Goal: Task Accomplishment & Management: Complete application form

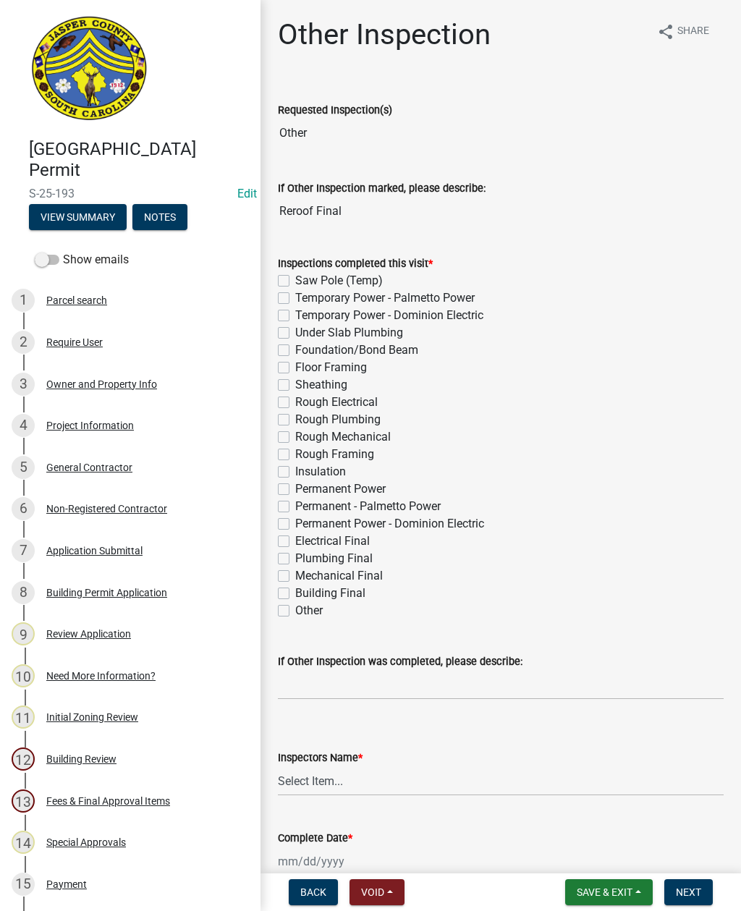
click at [295, 612] on label "Other" at bounding box center [309, 610] width 28 height 17
click at [295, 612] on input "Other" at bounding box center [299, 606] width 9 height 9
checkbox input "true"
checkbox input "false"
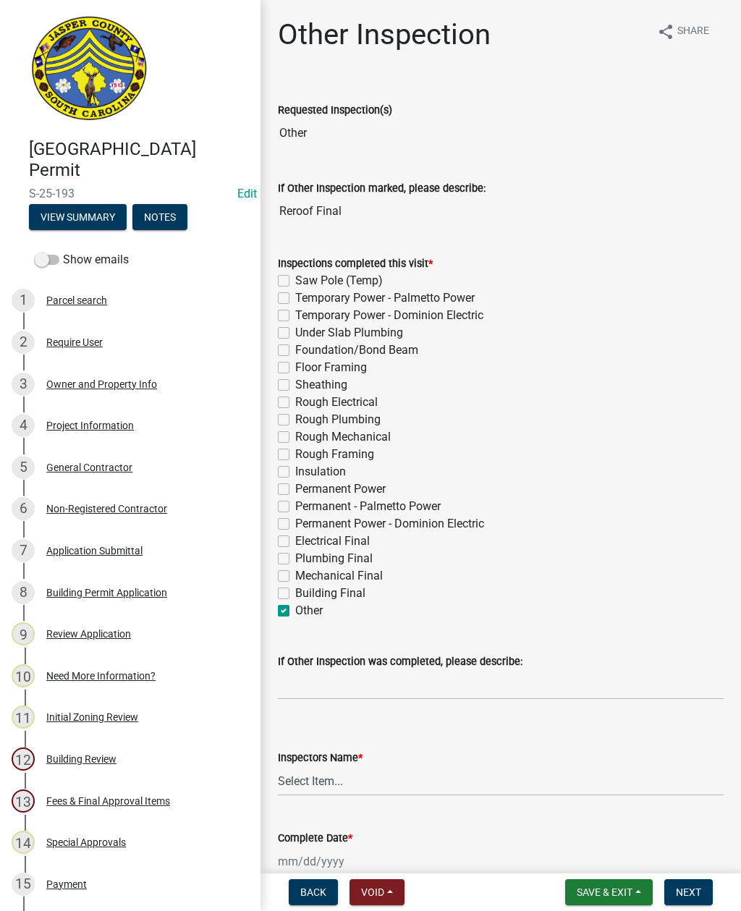
checkbox input "false"
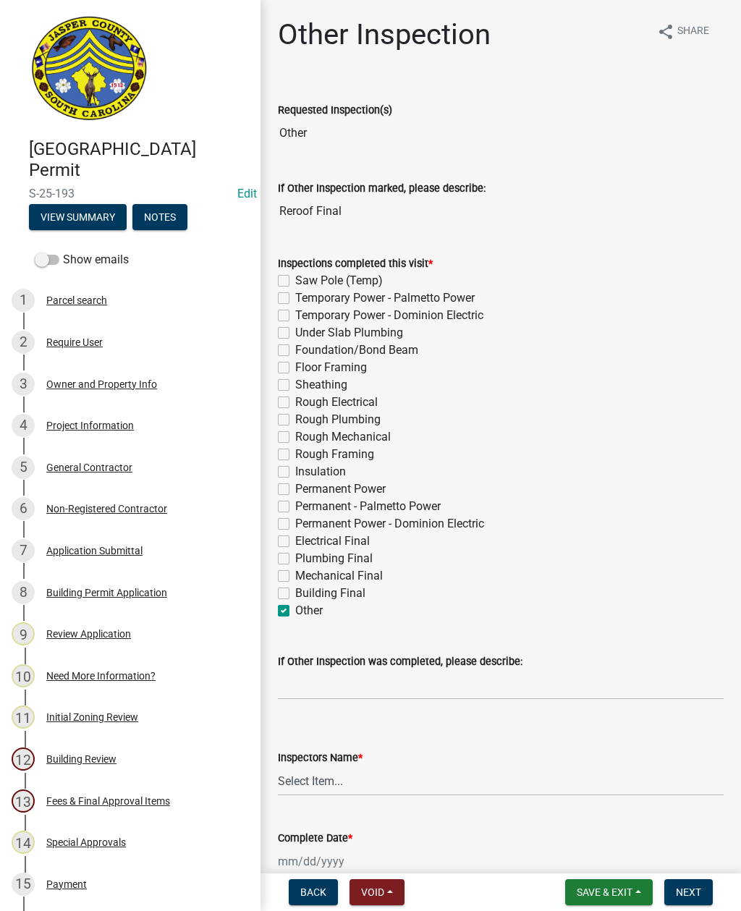
checkbox input "false"
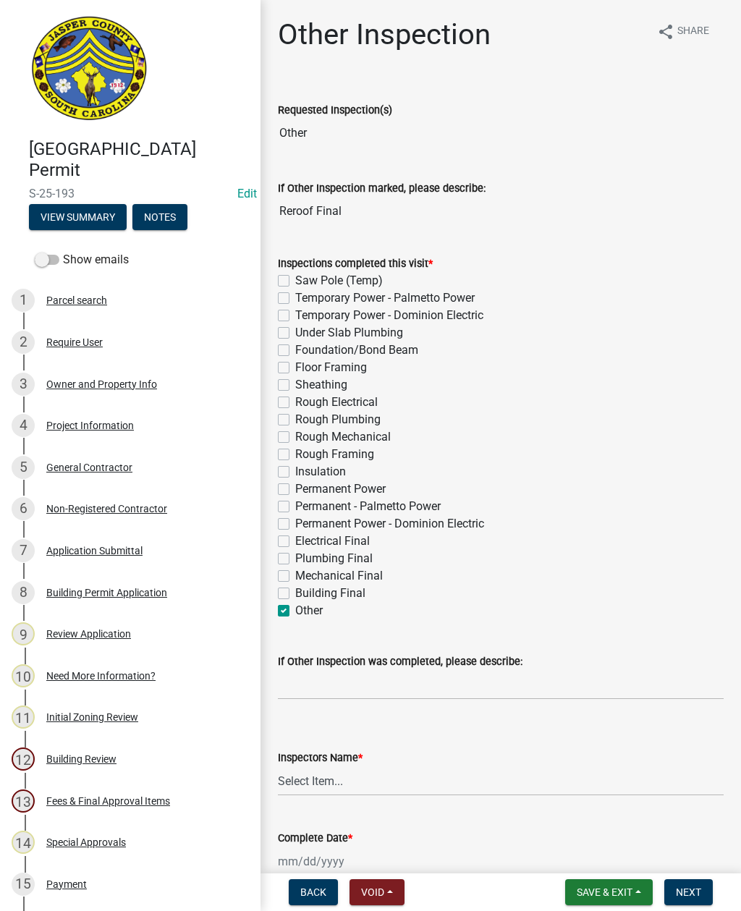
checkbox input "false"
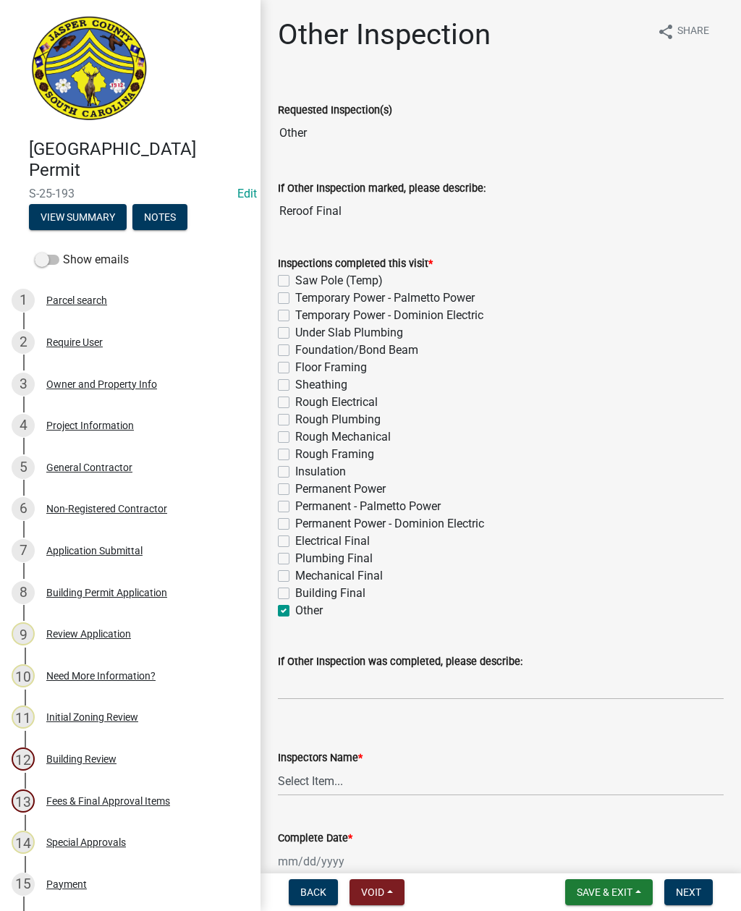
checkbox input "false"
checkbox input "true"
click at [333, 690] on input "If Other Inspection was completed, please describe:" at bounding box center [501, 685] width 446 height 30
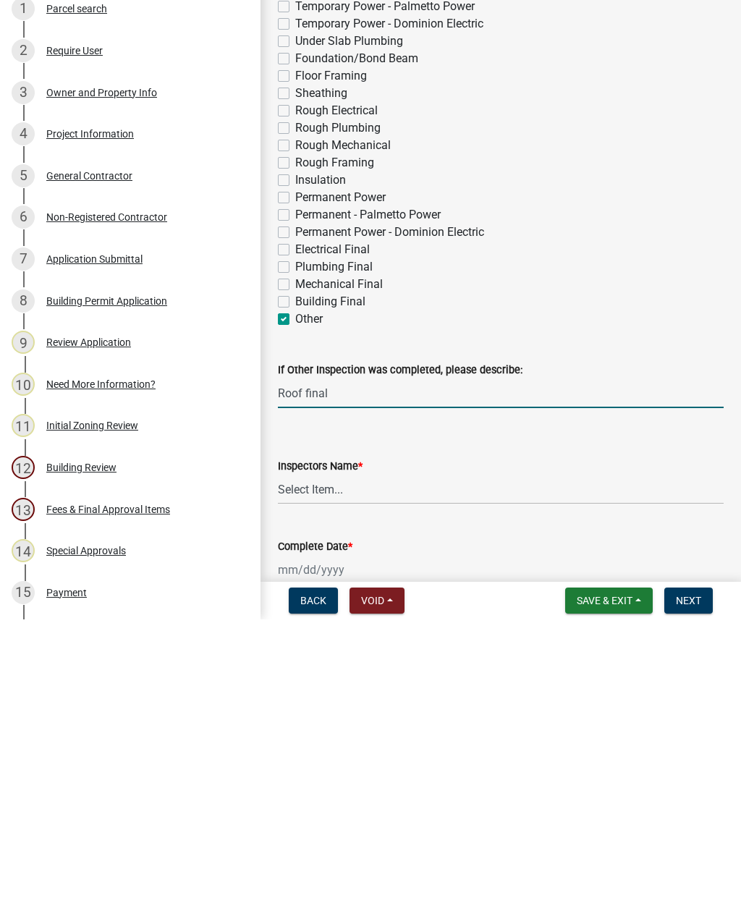
type input "Roof final"
click at [316, 766] on select "Select Item... jcorwin@jaspercounty.gov (John Corwin ) rcampbell (Ryan Campbell)" at bounding box center [501, 781] width 446 height 30
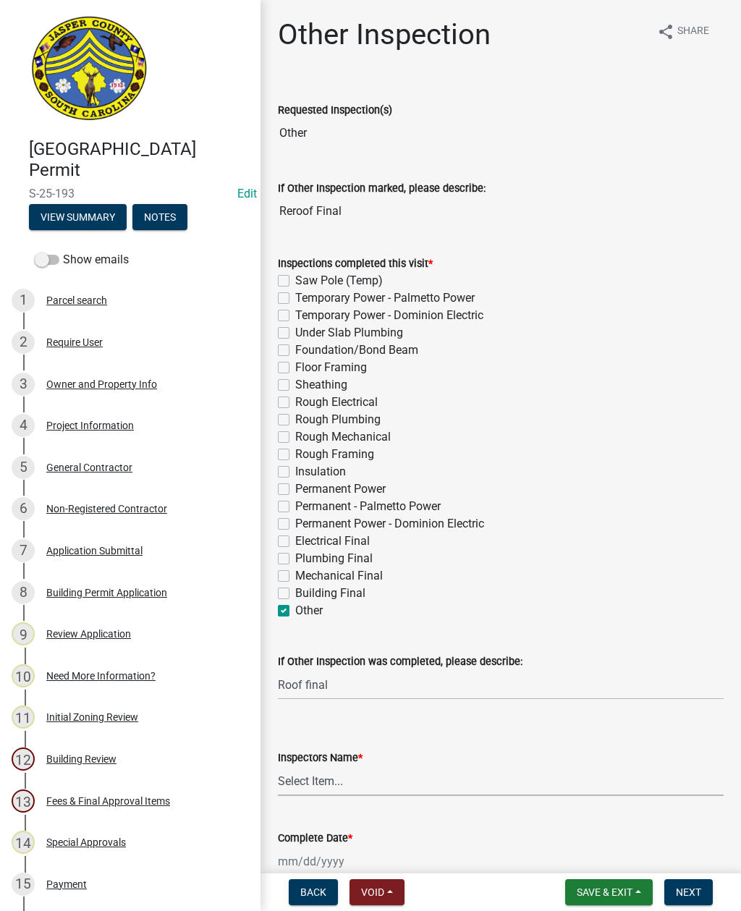
select select "2d9ba1e5-2fdd-4b15-98d0-073dcbeb5880"
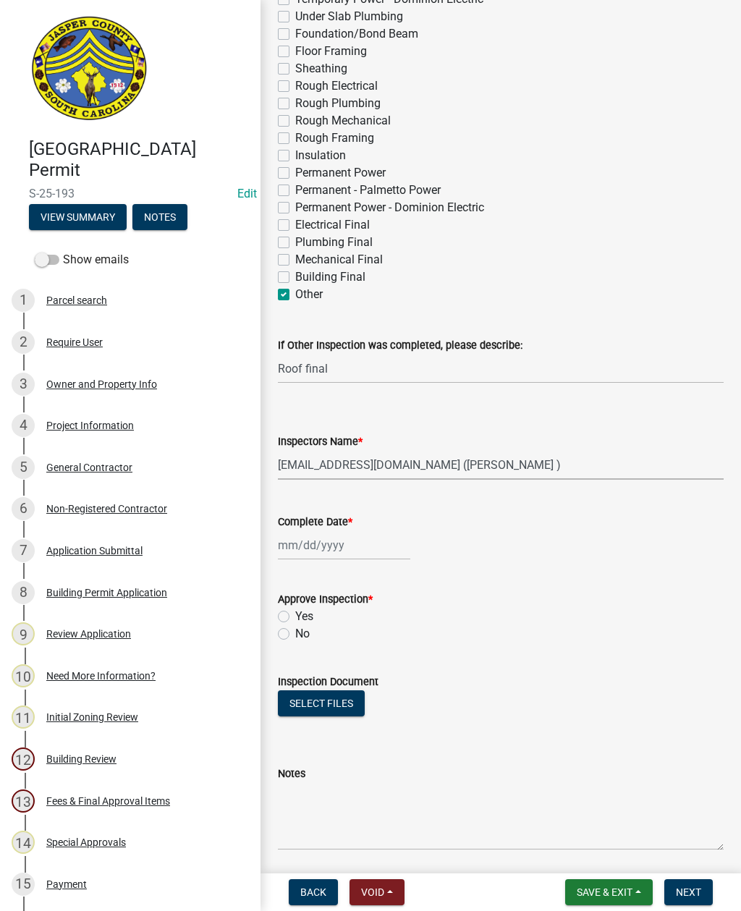
scroll to position [319, 0]
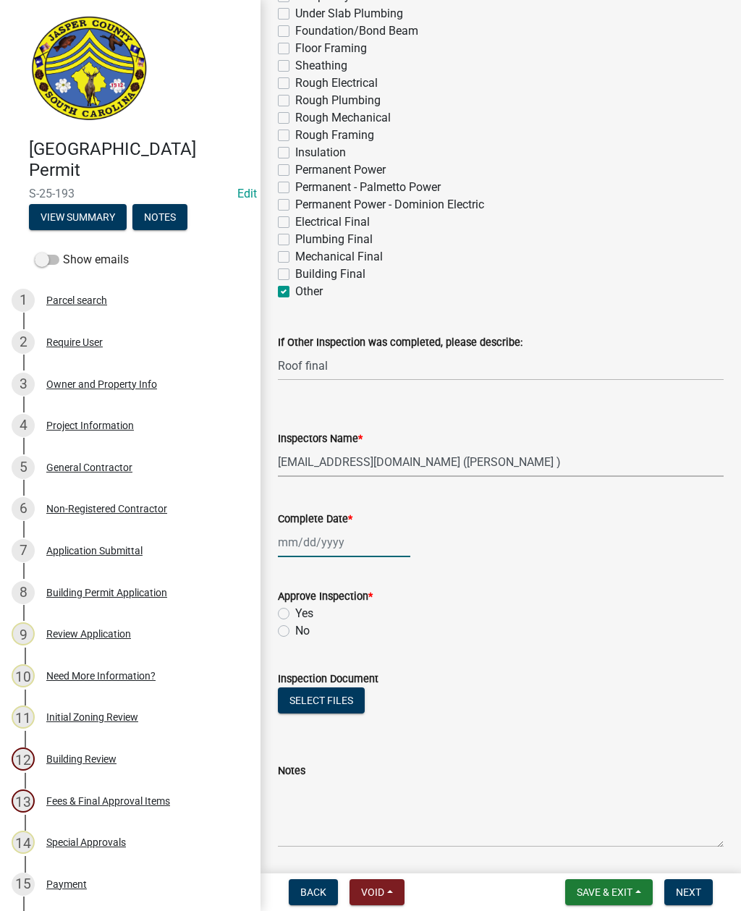
click at [309, 550] on div at bounding box center [344, 543] width 132 height 30
select select "10"
select select "2025"
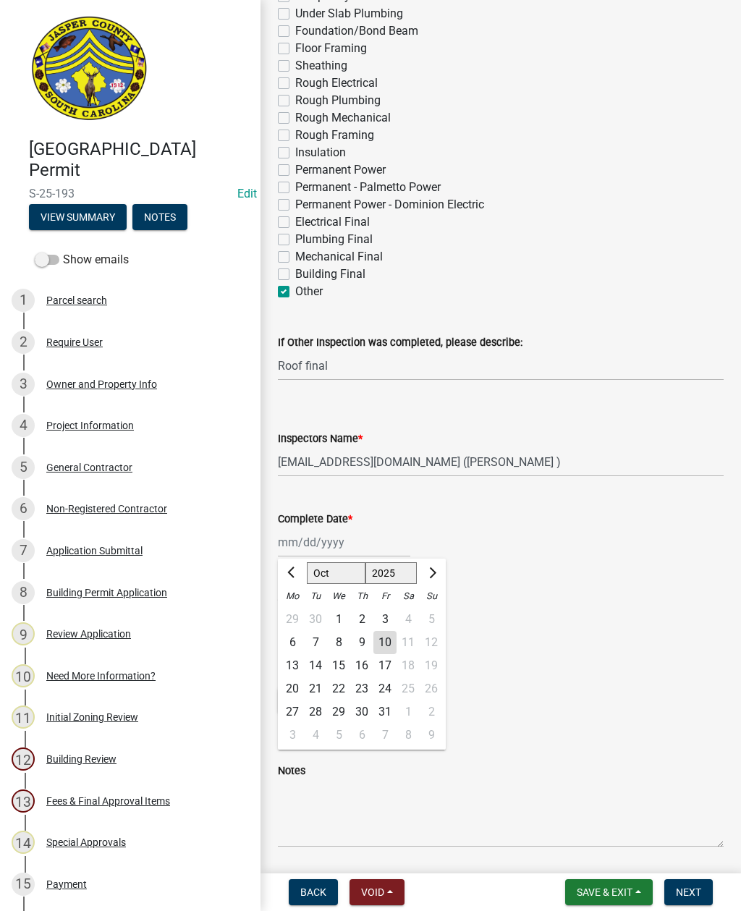
click at [384, 649] on div "10" at bounding box center [384, 642] width 23 height 23
type input "10/10/2025"
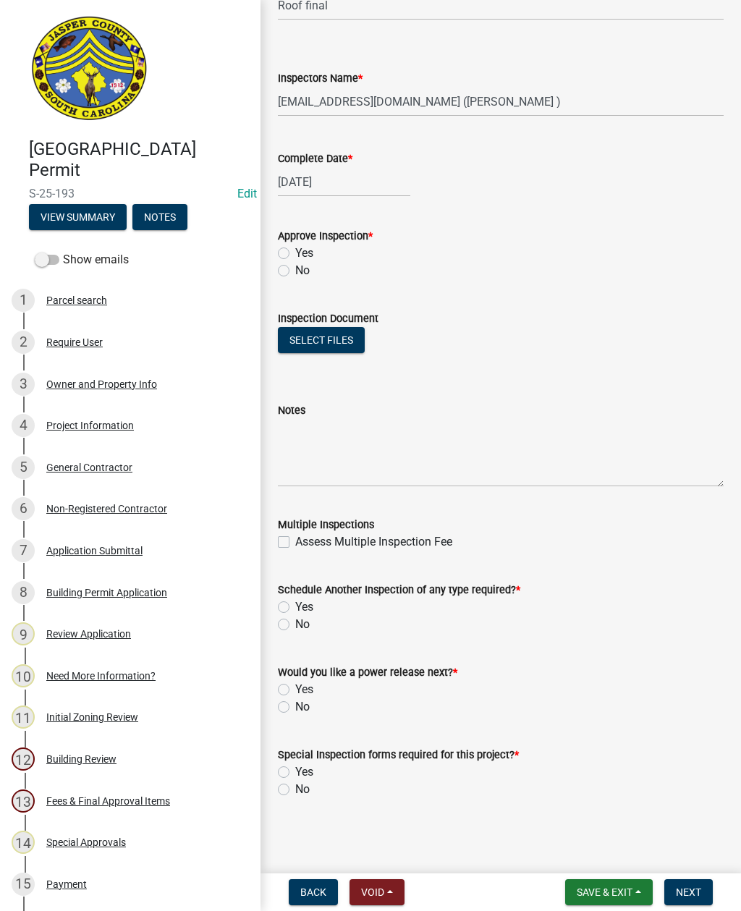
scroll to position [680, 0]
click at [295, 711] on label "No" at bounding box center [302, 706] width 14 height 17
click at [295, 708] on input "No" at bounding box center [299, 702] width 9 height 9
radio input "true"
click at [295, 793] on label "No" at bounding box center [302, 789] width 14 height 17
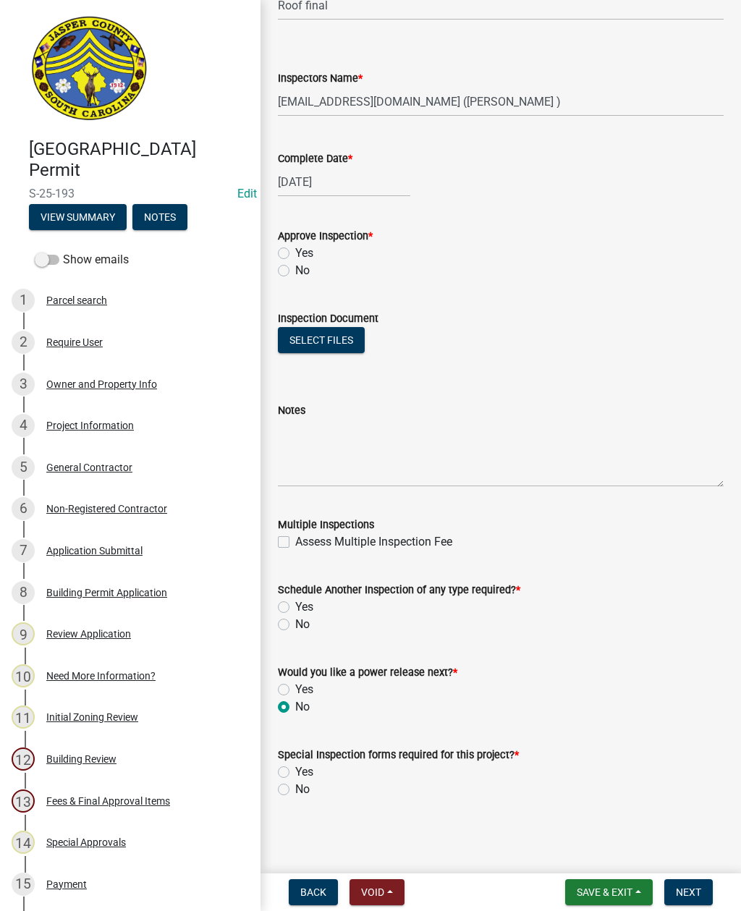
click at [295, 790] on input "No" at bounding box center [299, 785] width 9 height 9
radio input "true"
click at [277, 257] on div "Approve Inspection * Yes No" at bounding box center [501, 244] width 468 height 69
click at [295, 256] on label "Yes" at bounding box center [304, 253] width 18 height 17
click at [295, 254] on input "Yes" at bounding box center [299, 249] width 9 height 9
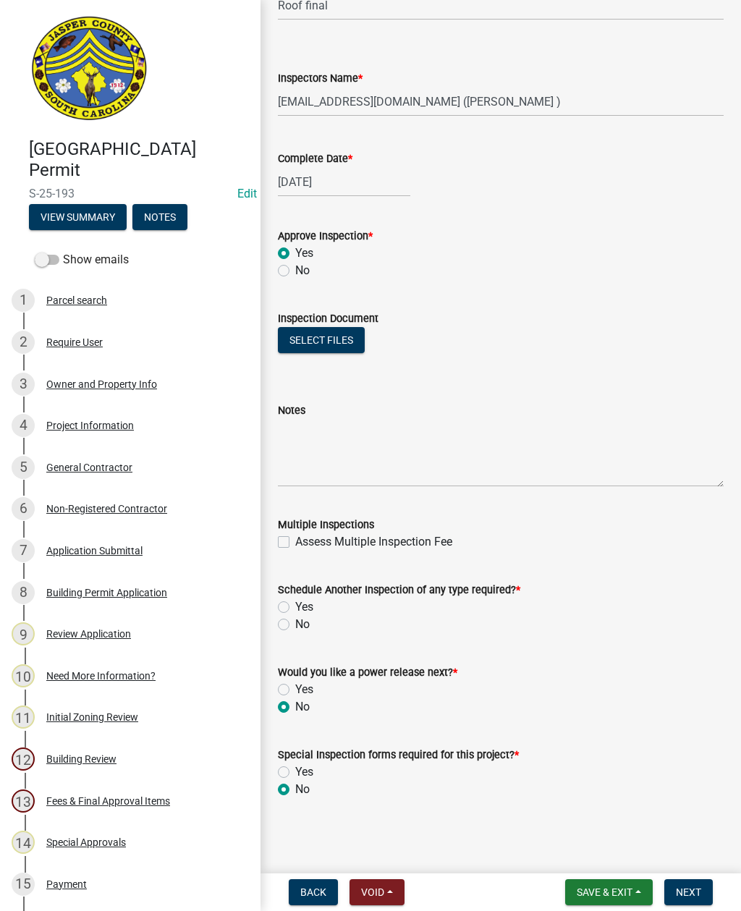
radio input "true"
click at [295, 628] on label "No" at bounding box center [302, 624] width 14 height 17
click at [295, 625] on input "No" at bounding box center [299, 620] width 9 height 9
radio input "true"
click at [685, 892] on span "Next" at bounding box center [688, 893] width 25 height 12
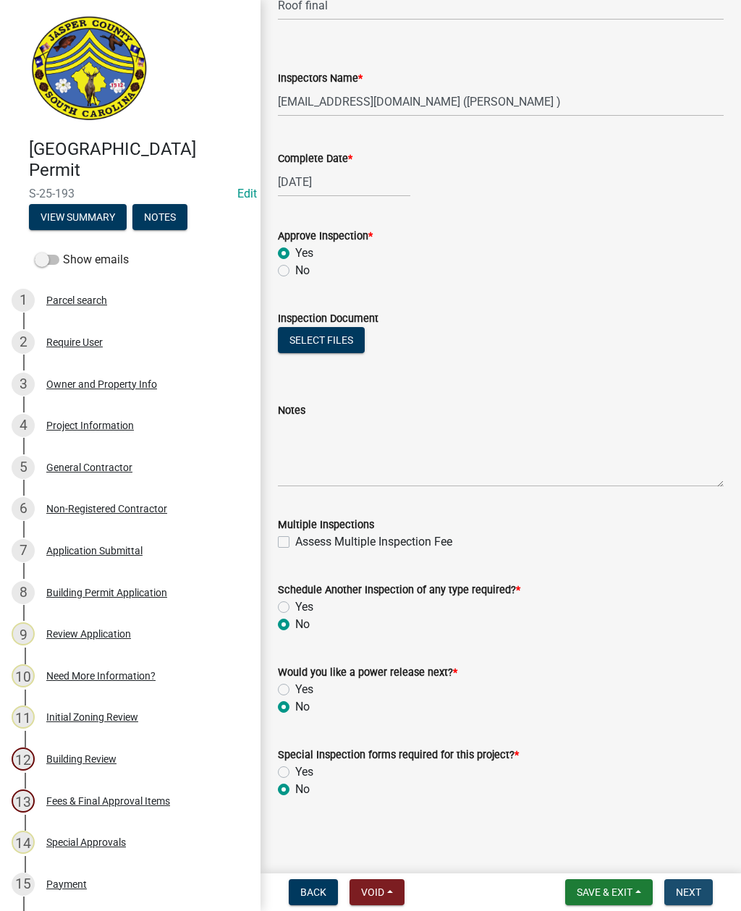
scroll to position [0, 0]
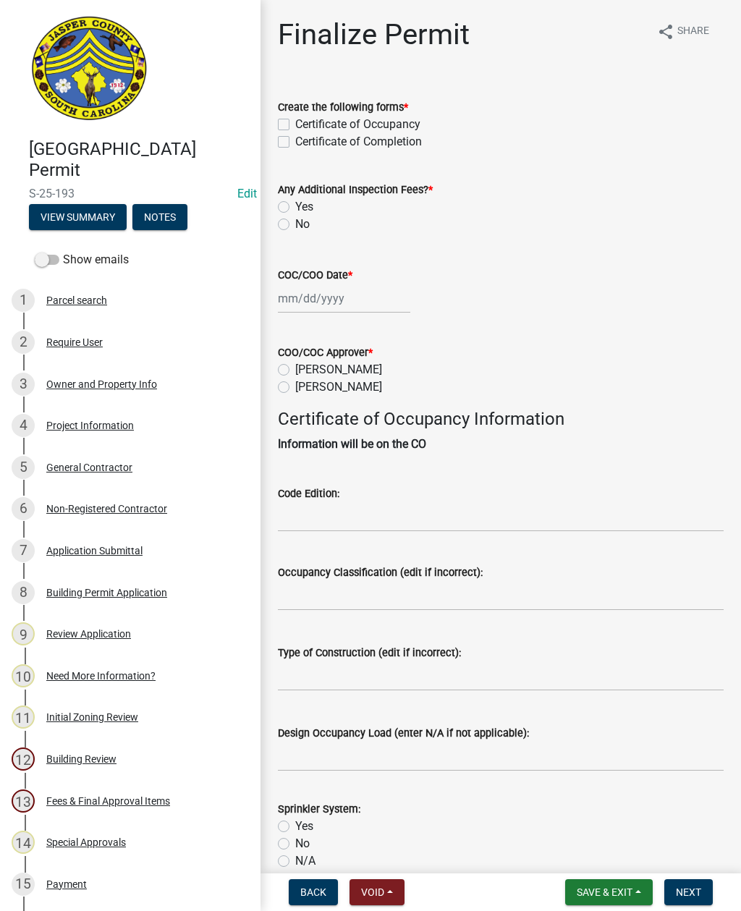
click at [279, 155] on wm-data-entity-input "Create the following forms * Certificate of Occupancy Certificate of Completion" at bounding box center [501, 122] width 446 height 83
click at [295, 139] on label "Certificate of Completion" at bounding box center [358, 141] width 127 height 17
click at [295, 139] on input "Certificate of Completion" at bounding box center [299, 137] width 9 height 9
checkbox input "true"
checkbox input "false"
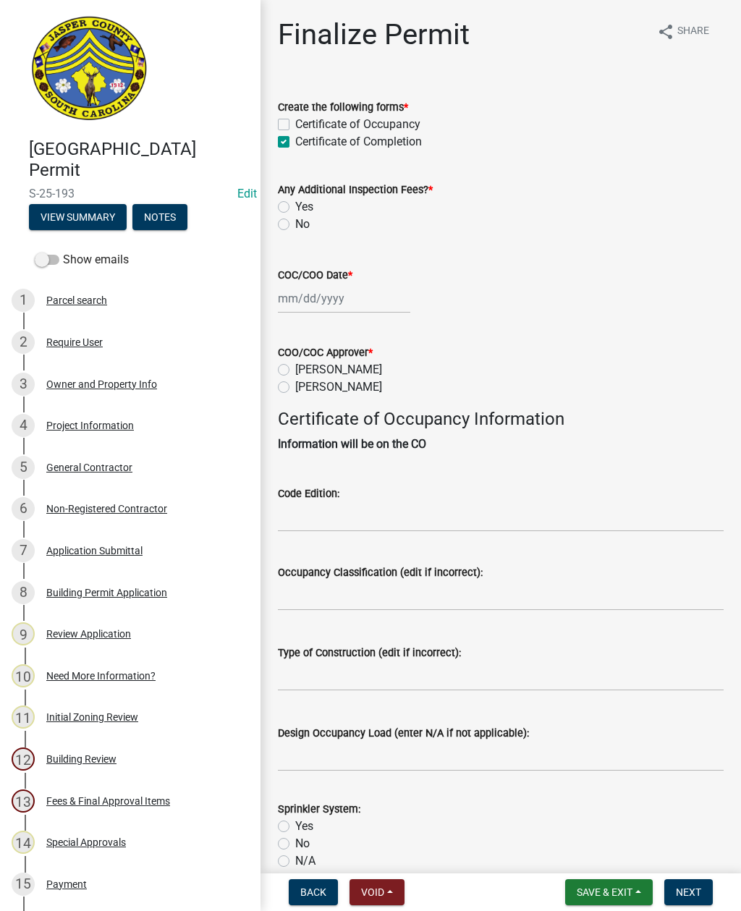
checkbox input "true"
click at [295, 228] on label "No" at bounding box center [302, 224] width 14 height 17
click at [295, 225] on input "No" at bounding box center [299, 220] width 9 height 9
radio input "true"
click at [335, 305] on div at bounding box center [344, 299] width 132 height 30
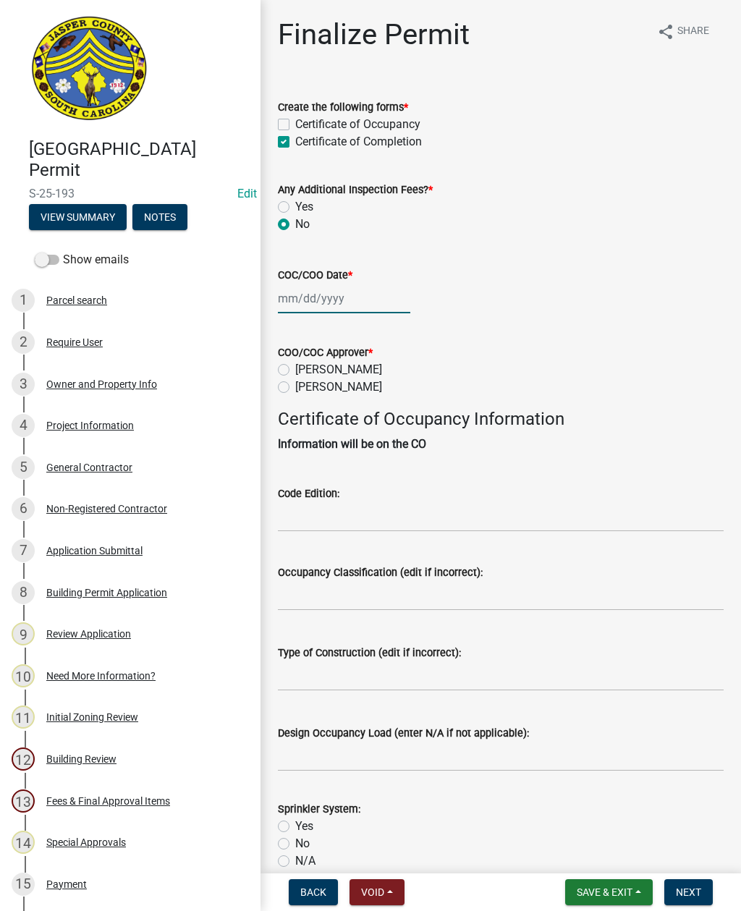
select select "10"
select select "2025"
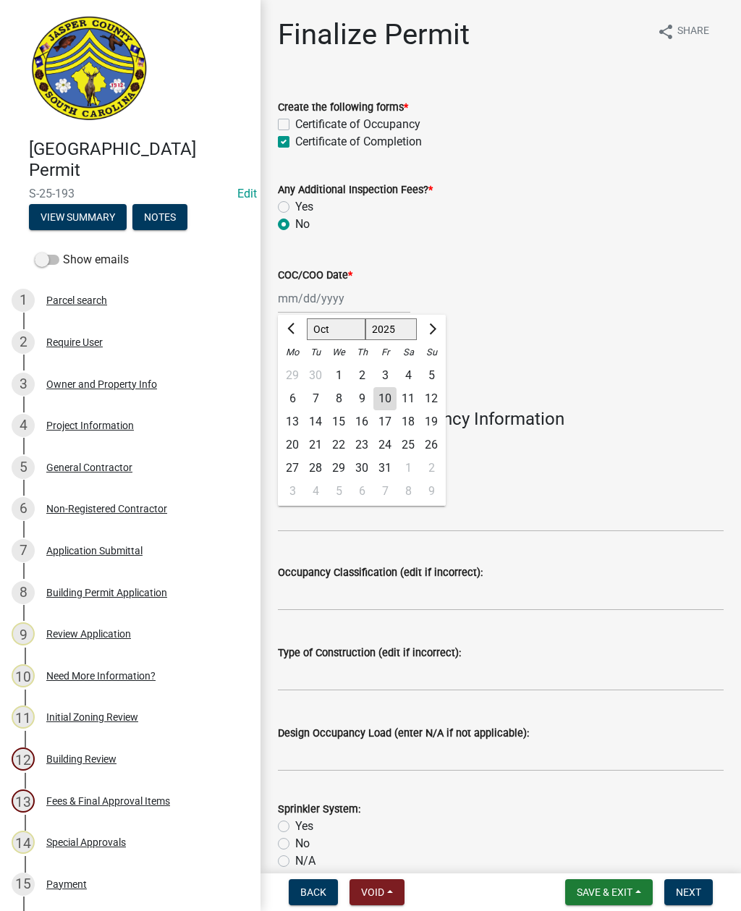
click at [381, 402] on div "10" at bounding box center [384, 398] width 23 height 23
type input "10/10/2025"
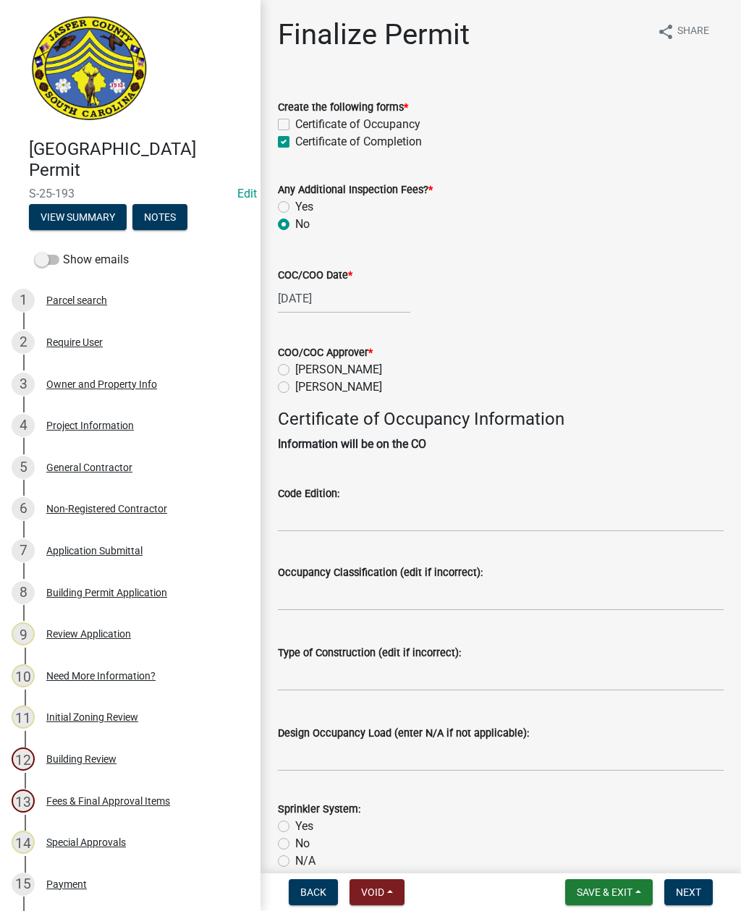
click at [295, 391] on label "Ryan Campbell" at bounding box center [338, 386] width 87 height 17
click at [295, 388] on input "Ryan Campbell" at bounding box center [299, 382] width 9 height 9
radio input "true"
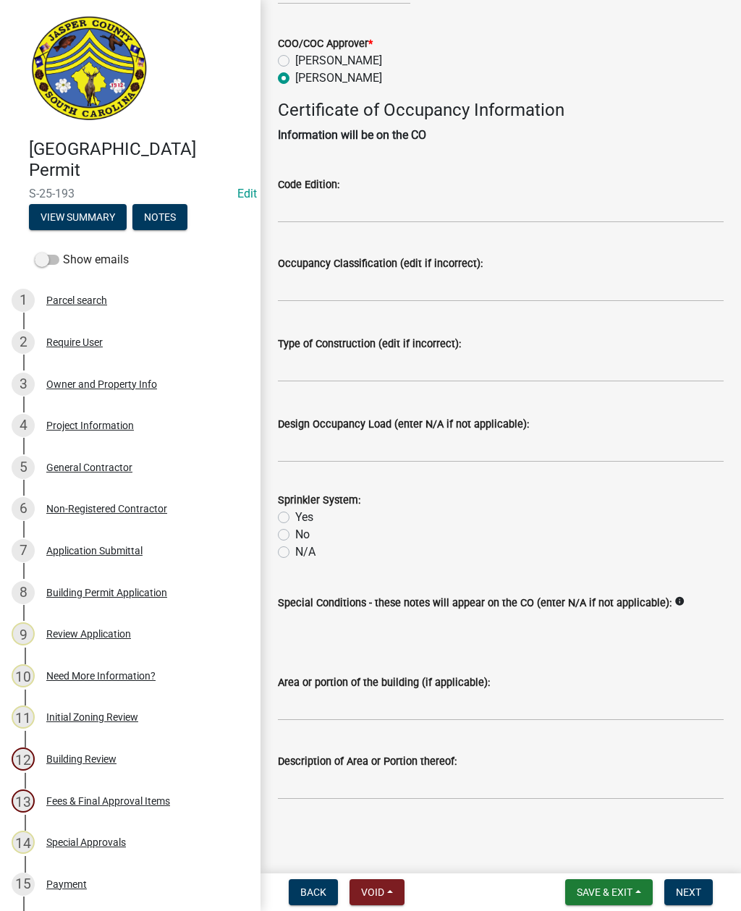
scroll to position [326, 0]
click at [406, 708] on input "Area or portion of the building (if applicable):" at bounding box center [501, 706] width 446 height 30
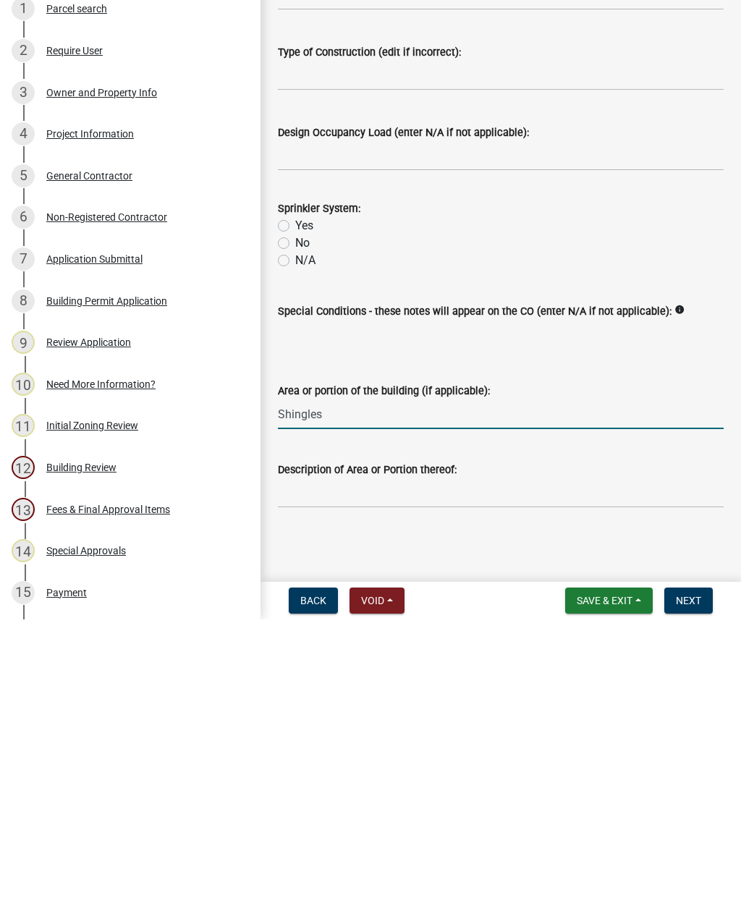
type input "Shingles"
click at [695, 887] on span "Next" at bounding box center [688, 893] width 25 height 12
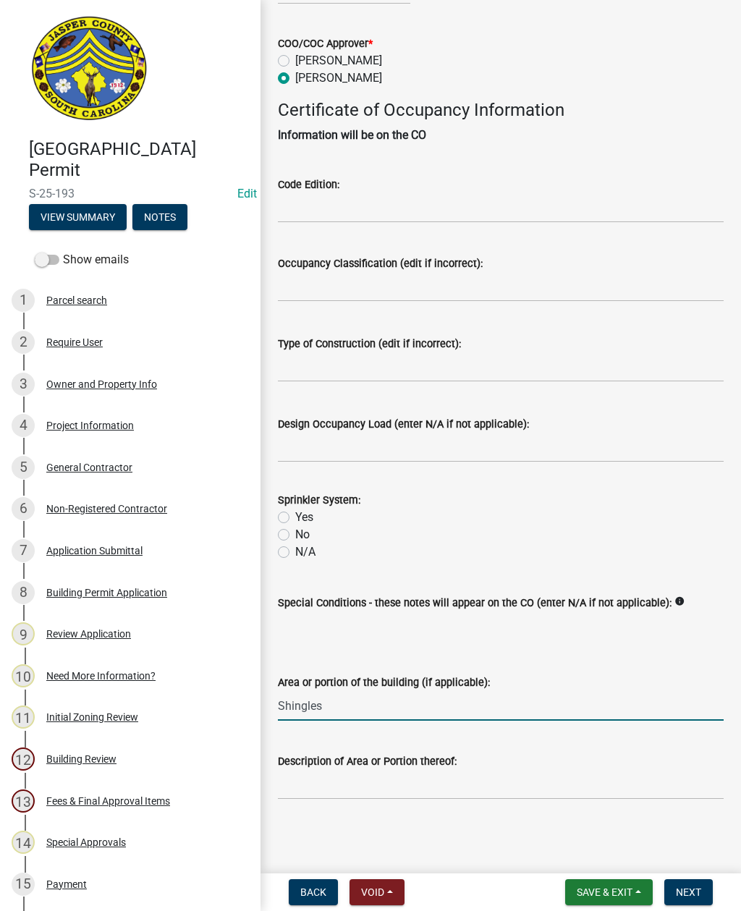
scroll to position [0, 0]
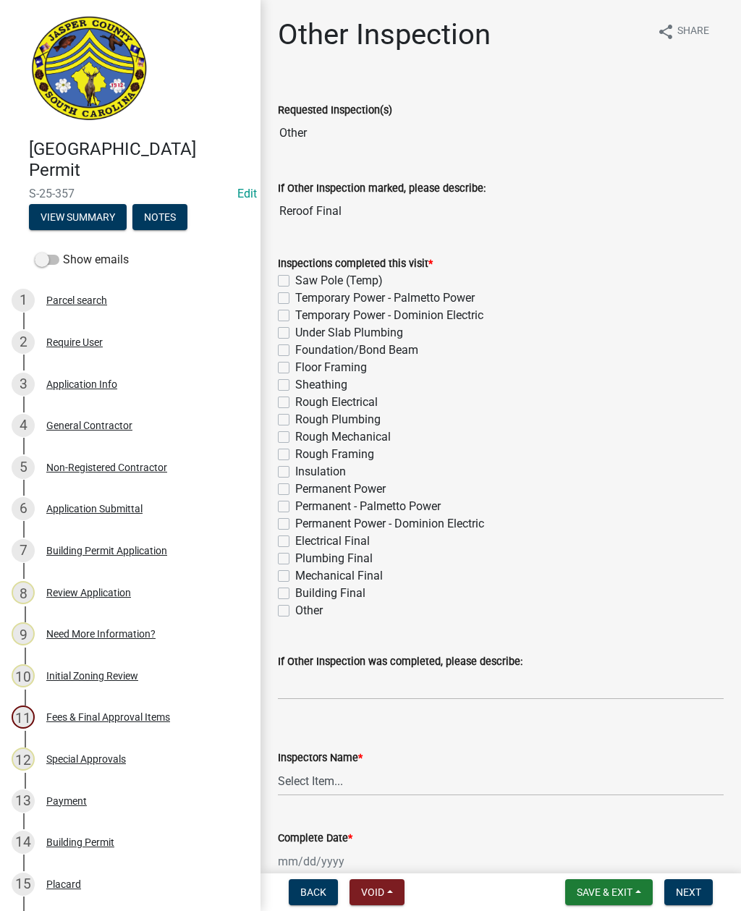
click at [295, 615] on label "Other" at bounding box center [309, 610] width 28 height 17
click at [295, 612] on input "Other" at bounding box center [299, 606] width 9 height 9
checkbox input "true"
checkbox input "false"
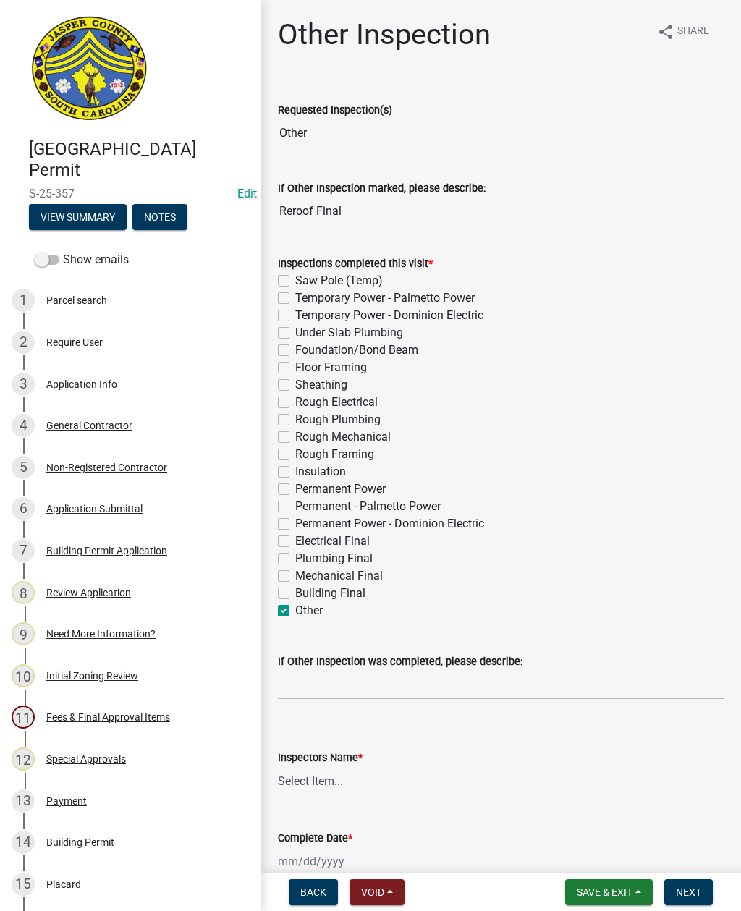
checkbox input "false"
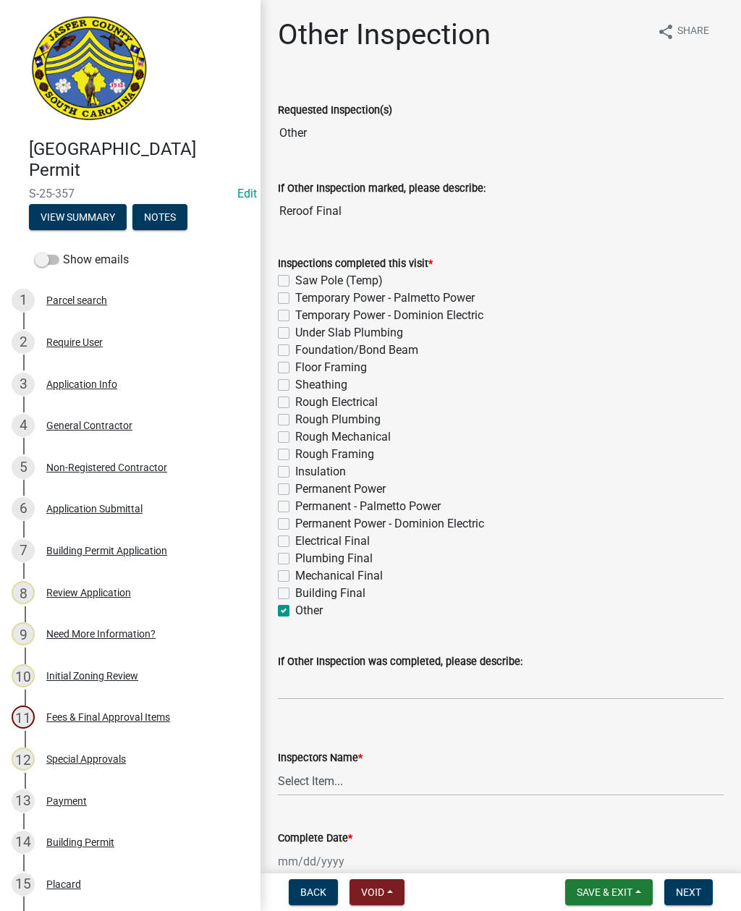
checkbox input "false"
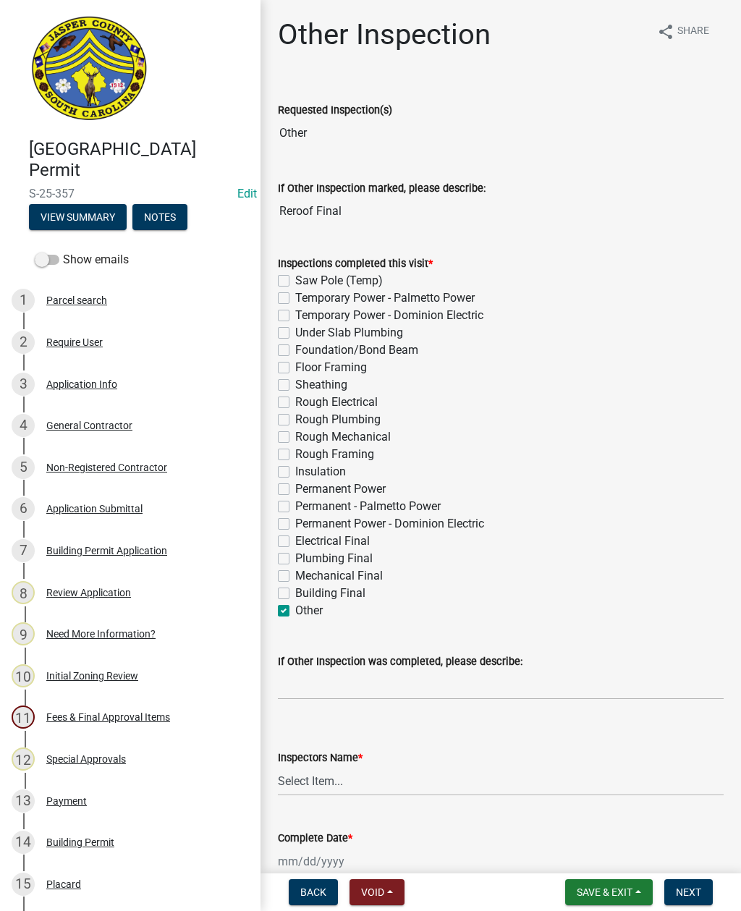
checkbox input "false"
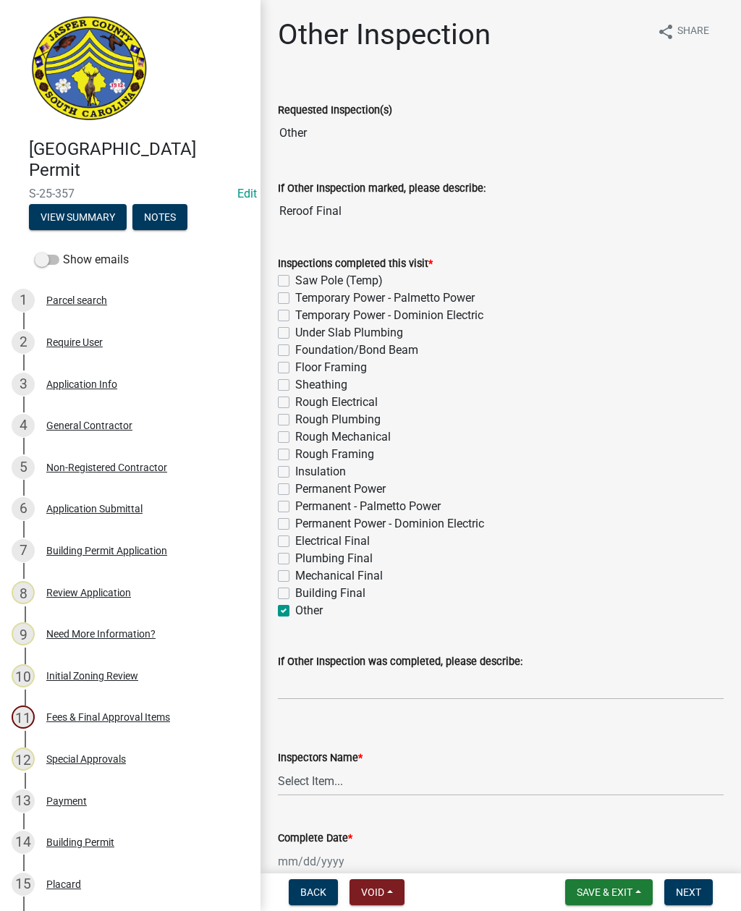
checkbox input "false"
checkbox input "true"
click at [373, 689] on input "If Other Inspection was completed, please describe:" at bounding box center [501, 685] width 446 height 30
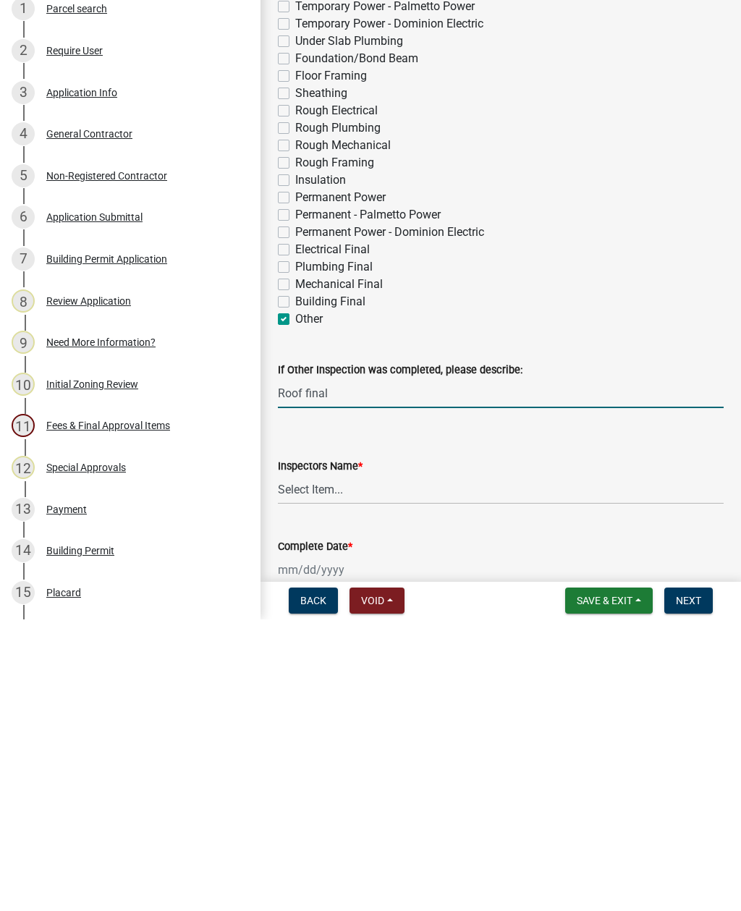
type input "Roof final"
click at [320, 766] on select "Select Item... jcorwin@jaspercounty.gov (John Corwin ) rcampbell (Ryan Campbell)" at bounding box center [501, 781] width 446 height 30
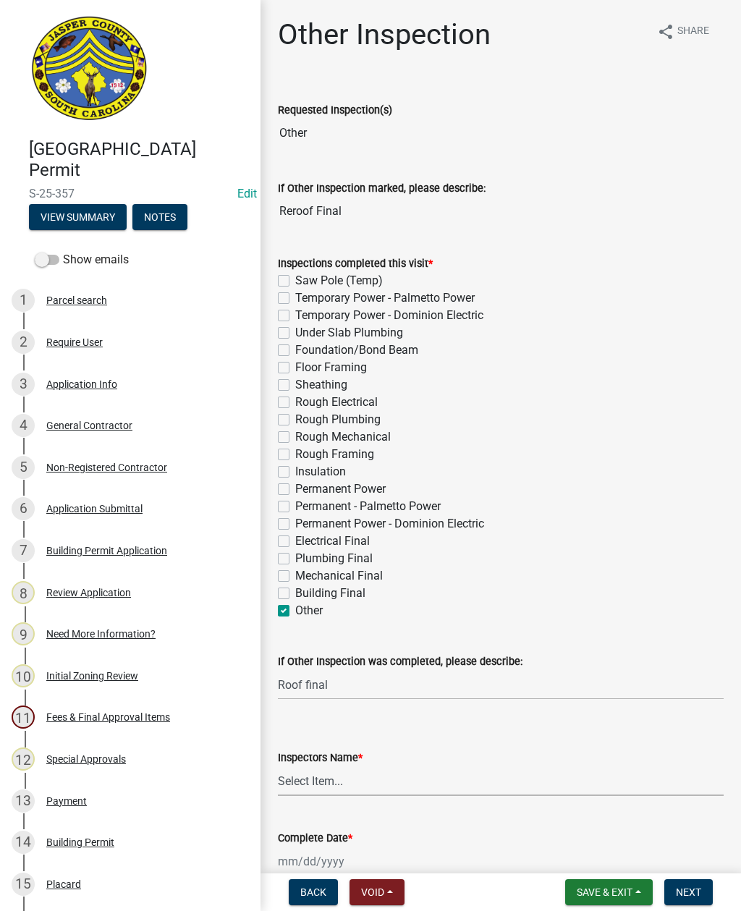
select select "2d9ba1e5-2fdd-4b15-98d0-073dcbeb5880"
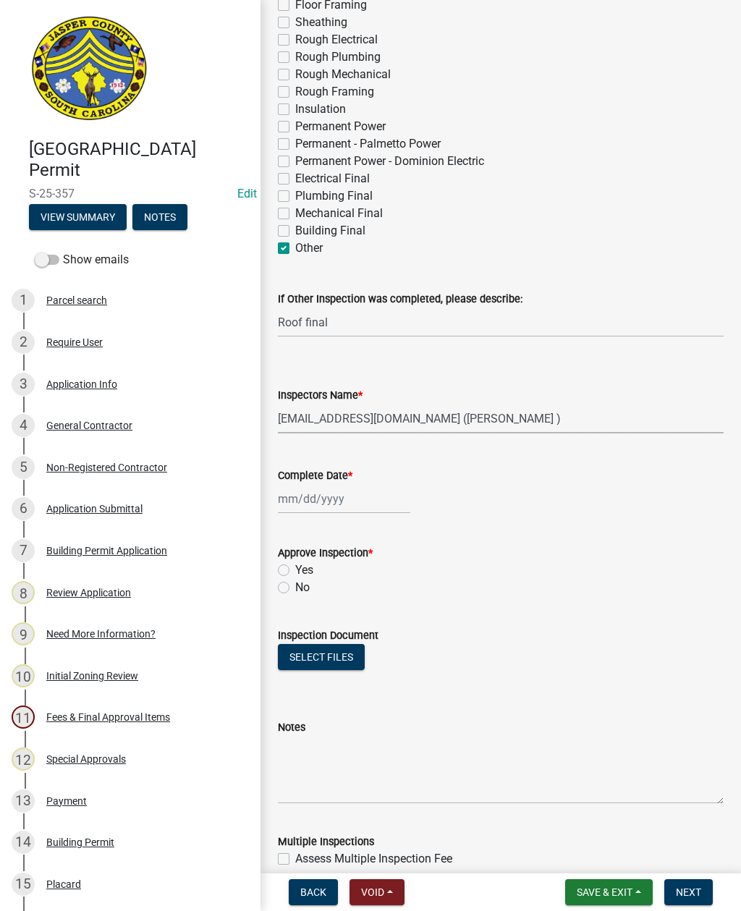
scroll to position [364, 0]
click at [297, 493] on div at bounding box center [344, 498] width 132 height 30
select select "10"
select select "2025"
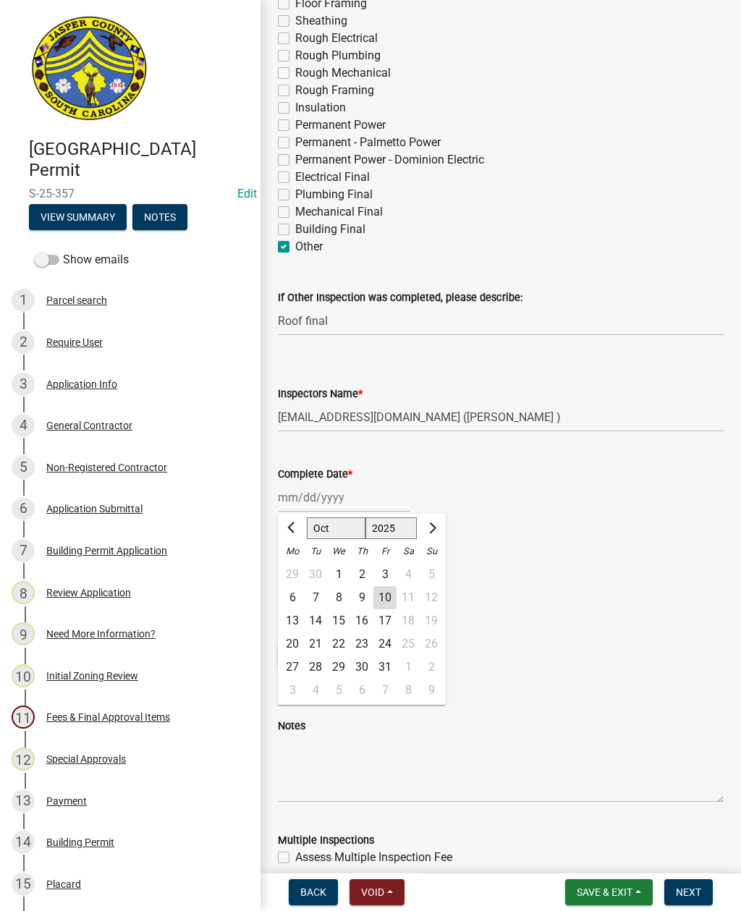
click at [385, 608] on div "10" at bounding box center [384, 597] width 23 height 23
type input "10/10/2025"
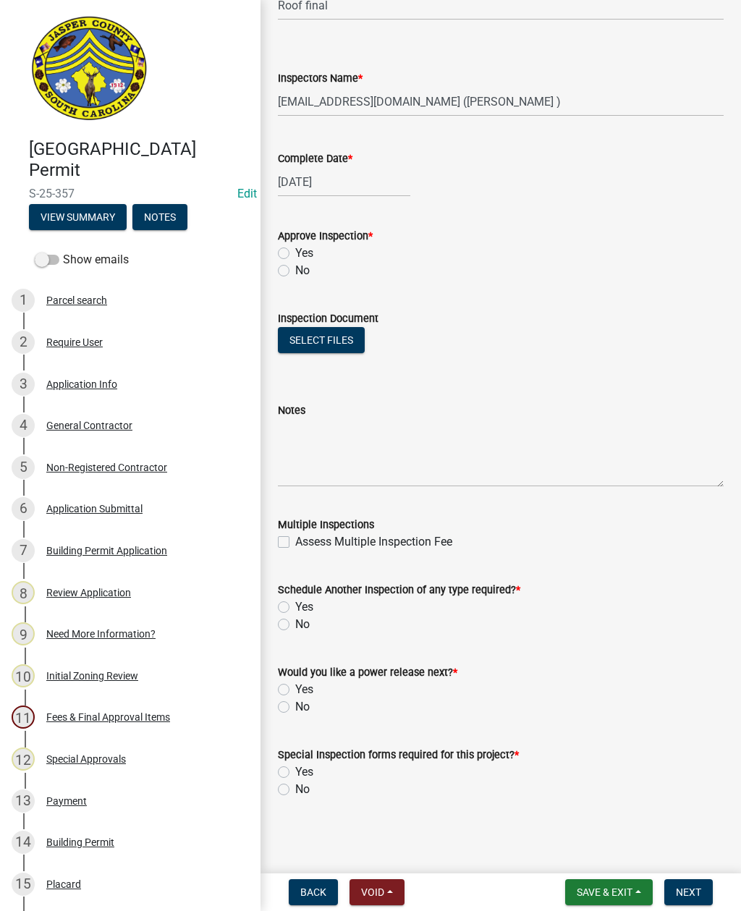
scroll to position [680, 0]
click at [295, 250] on label "Yes" at bounding box center [304, 253] width 18 height 17
click at [295, 250] on input "Yes" at bounding box center [299, 249] width 9 height 9
radio input "true"
click at [277, 630] on div "Schedule Another Inspection of any type required? * Yes No" at bounding box center [501, 598] width 468 height 69
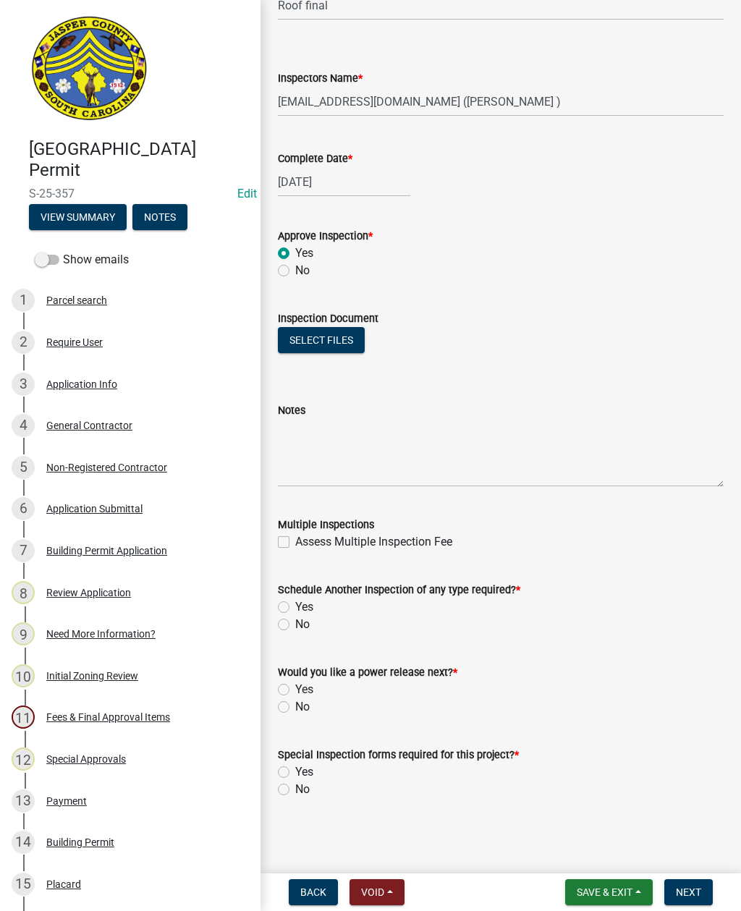
click at [295, 627] on label "No" at bounding box center [302, 624] width 14 height 17
click at [295, 625] on input "No" at bounding box center [299, 620] width 9 height 9
radio input "true"
click at [295, 709] on label "No" at bounding box center [302, 706] width 14 height 17
click at [295, 708] on input "No" at bounding box center [299, 702] width 9 height 9
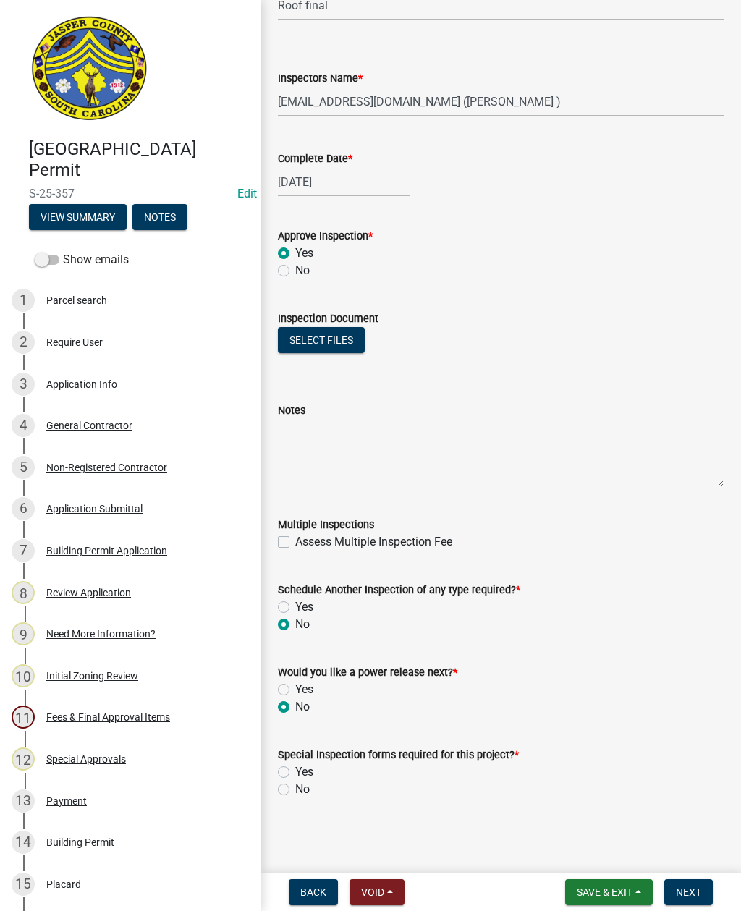
radio input "true"
click at [295, 792] on label "No" at bounding box center [302, 789] width 14 height 17
click at [295, 790] on input "No" at bounding box center [299, 785] width 9 height 9
radio input "true"
click at [693, 892] on span "Next" at bounding box center [688, 893] width 25 height 12
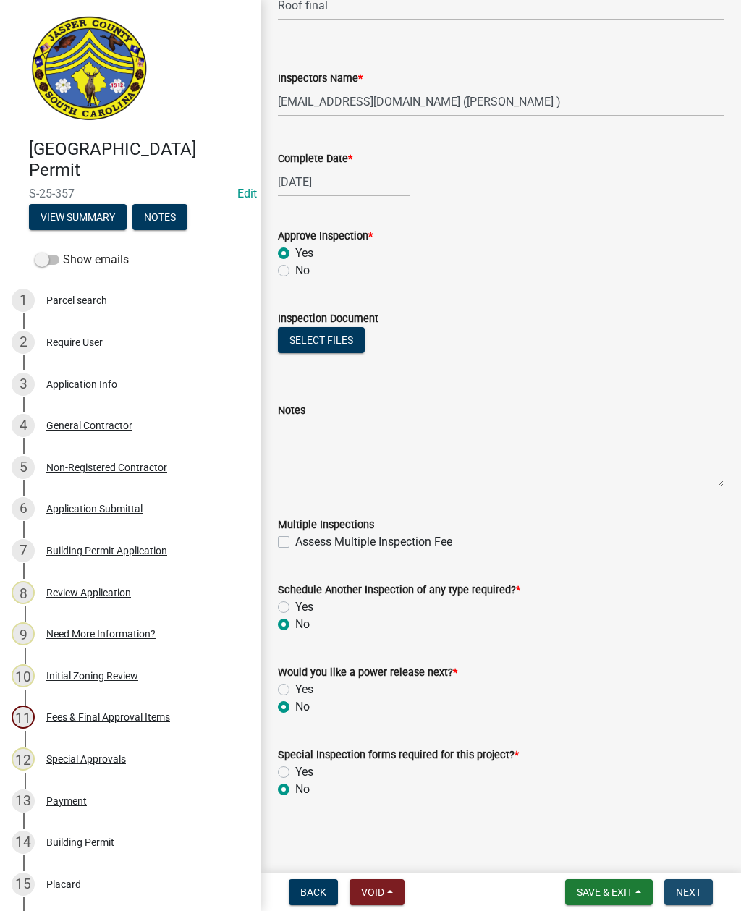
scroll to position [0, 0]
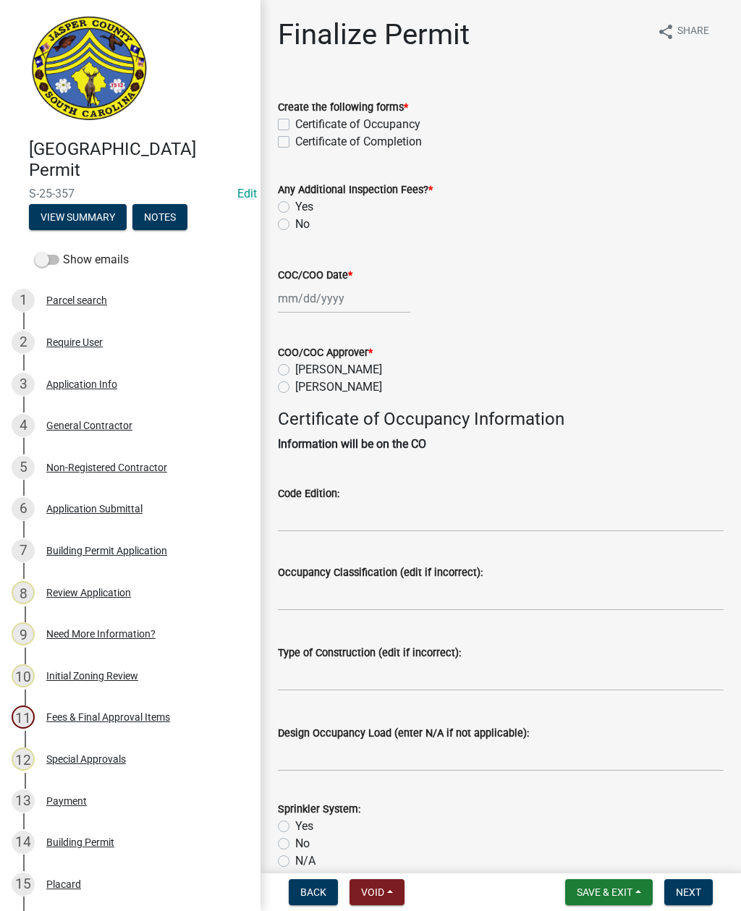
click at [276, 151] on div "Finalize Permit share Share Create the following forms * Certificate of Occupan…" at bounding box center [501, 575] width 468 height 1116
click at [295, 143] on label "Certificate of Completion" at bounding box center [358, 141] width 127 height 17
click at [295, 143] on input "Certificate of Completion" at bounding box center [299, 137] width 9 height 9
checkbox input "true"
checkbox input "false"
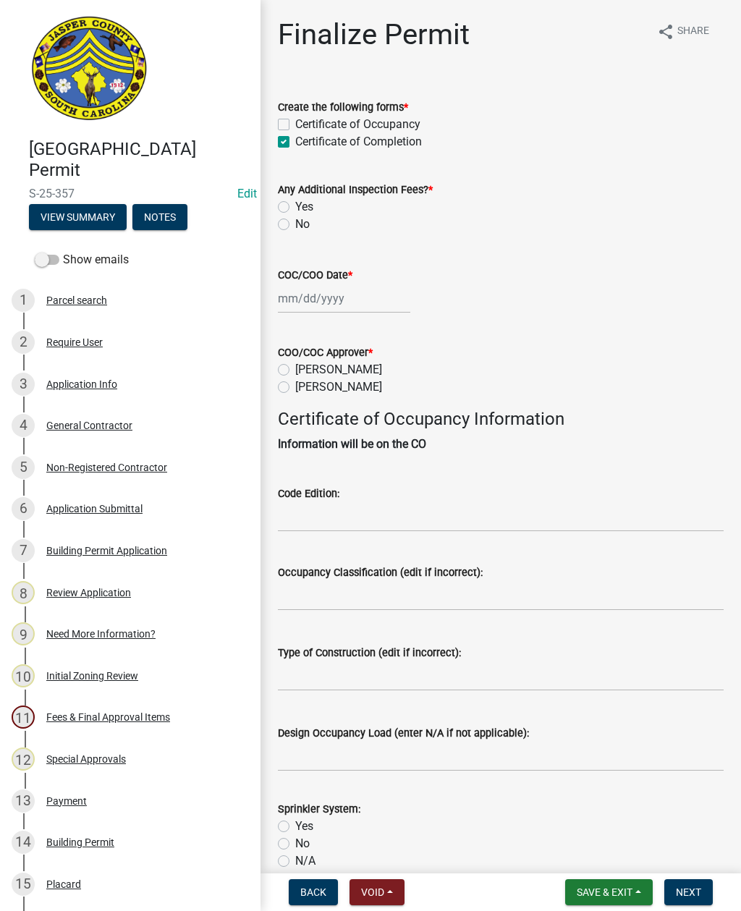
checkbox input "true"
click at [295, 227] on label "No" at bounding box center [302, 224] width 14 height 17
click at [295, 225] on input "No" at bounding box center [299, 220] width 9 height 9
radio input "true"
click at [319, 303] on div at bounding box center [344, 299] width 132 height 30
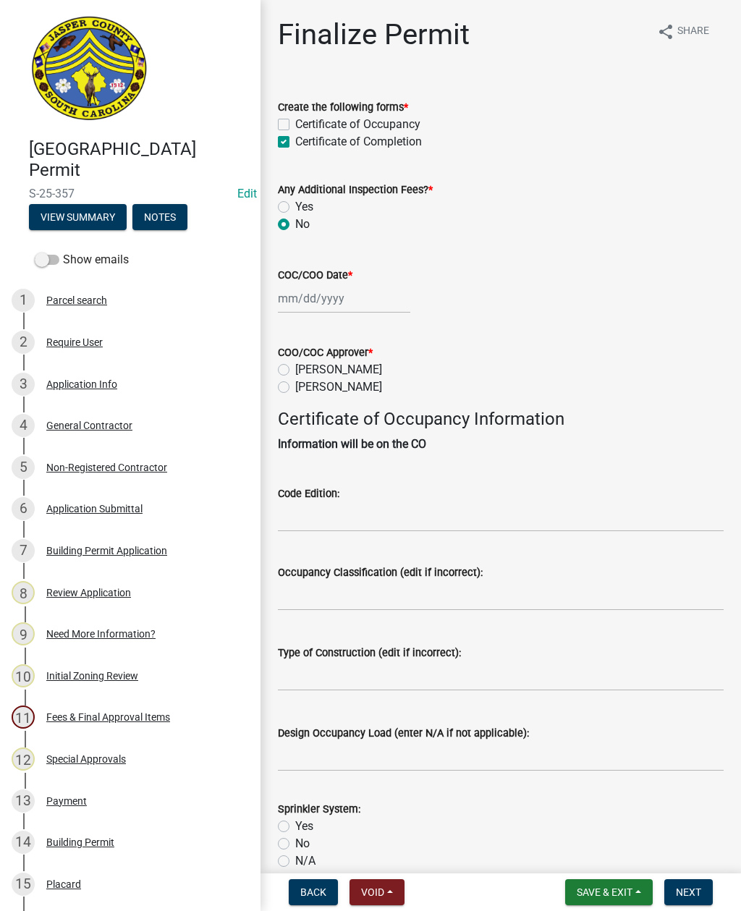
select select "10"
select select "2025"
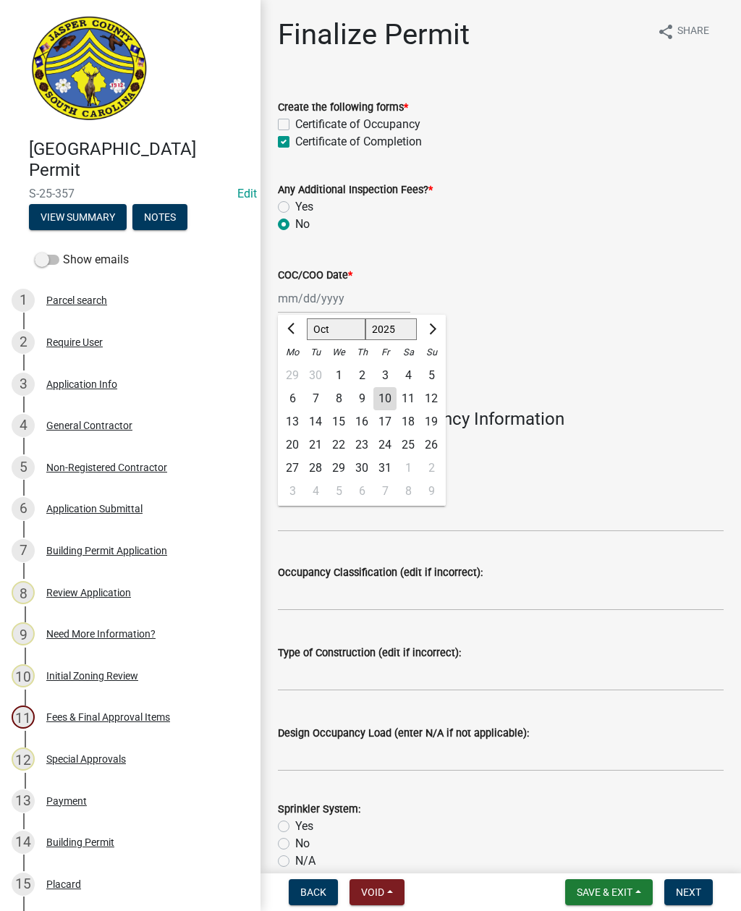
click at [390, 398] on div "10" at bounding box center [384, 398] width 23 height 23
type input "10/10/2025"
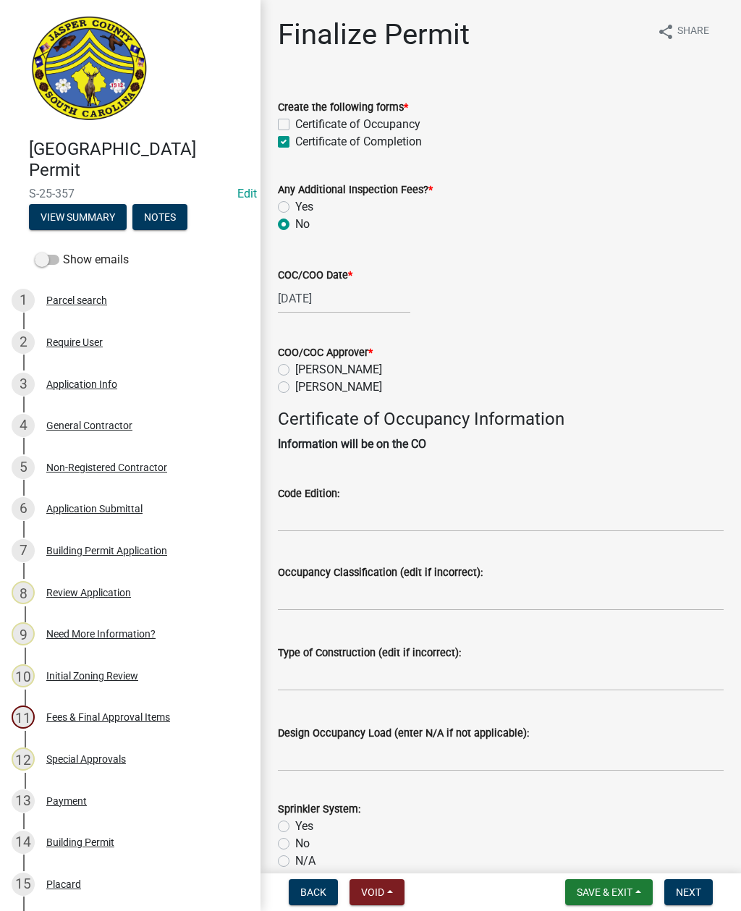
click at [295, 392] on label "Ryan Campbell" at bounding box center [338, 386] width 87 height 17
click at [295, 388] on input "Ryan Campbell" at bounding box center [299, 382] width 9 height 9
radio input "true"
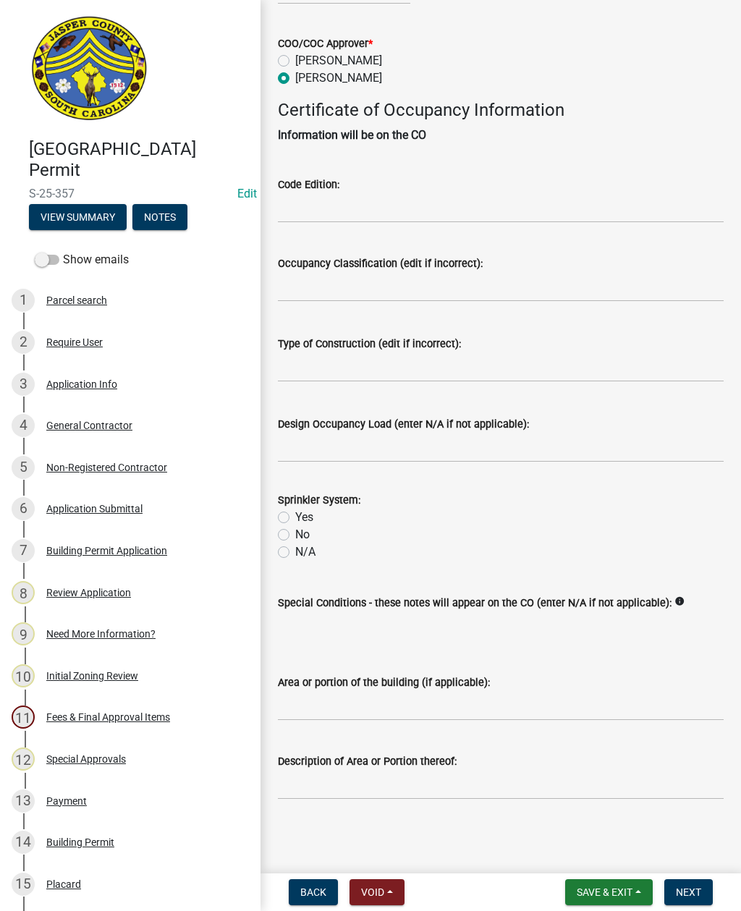
scroll to position [326, 0]
click at [435, 705] on input "Area or portion of the building (if applicable):" at bounding box center [501, 706] width 446 height 30
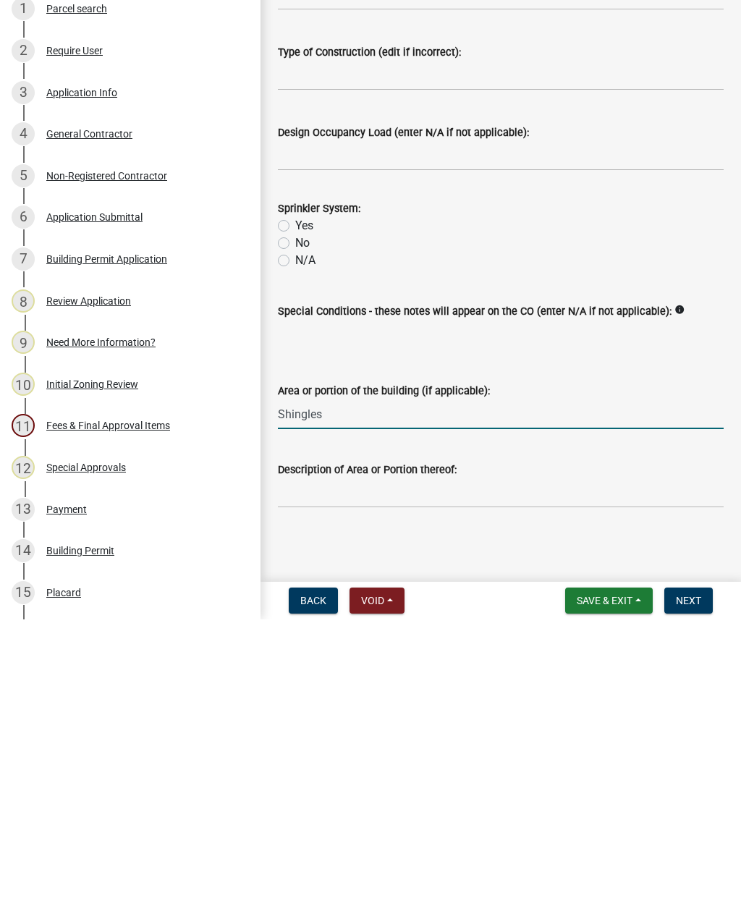
type input "Shingles"
click at [689, 887] on span "Next" at bounding box center [688, 893] width 25 height 12
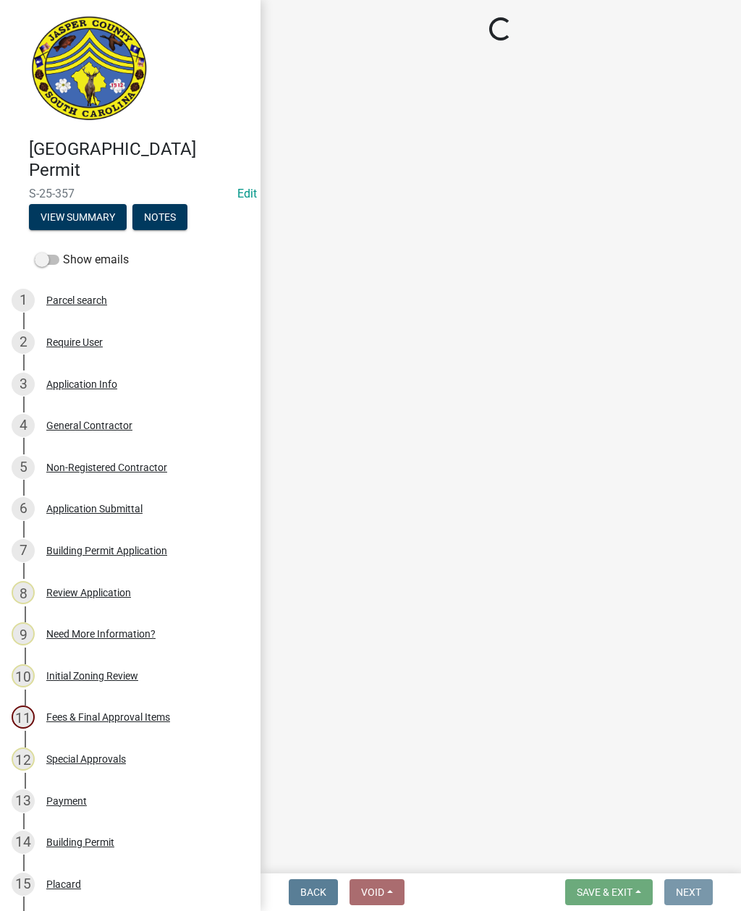
scroll to position [0, 0]
